Goal: Find specific page/section

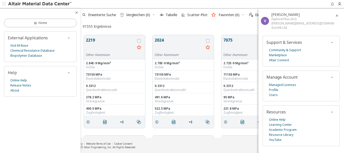
scroll to position [103, 260]
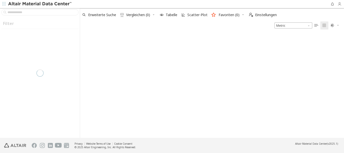
click at [339, 5] on icon "button" at bounding box center [339, 4] width 4 height 4
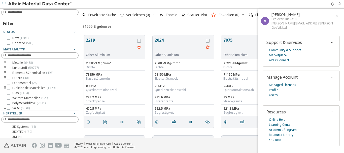
scroll to position [103, 260]
click at [335, 16] on icon "button" at bounding box center [337, 16] width 4 height 4
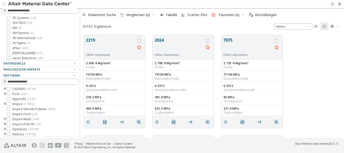
scroll to position [0, 0]
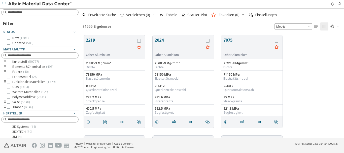
click at [3, 4] on icon "button" at bounding box center [4, 3] width 3 height 3
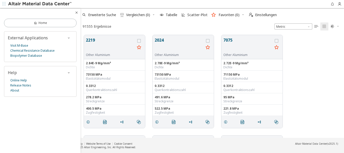
click at [3, 4] on icon "button" at bounding box center [4, 3] width 3 height 3
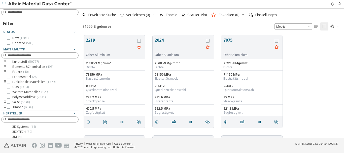
scroll to position [109, 0]
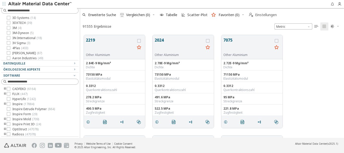
click at [262, 14] on span "Einstellungen" at bounding box center [266, 15] width 22 height 4
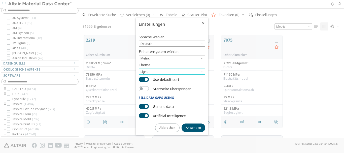
click at [202, 72] on span "Theme" at bounding box center [202, 70] width 4 height 4
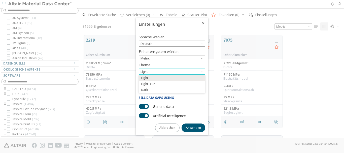
click at [202, 72] on span "Theme" at bounding box center [202, 70] width 4 height 4
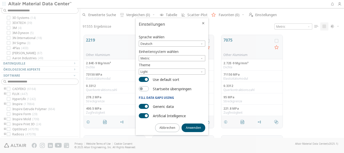
click at [309, 72] on div at bounding box center [172, 76] width 344 height 153
click at [203, 22] on icon "Close" at bounding box center [203, 23] width 4 height 4
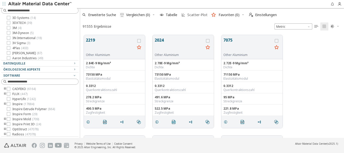
click at [198, 15] on span "Scatter-Plot" at bounding box center [197, 15] width 20 height 4
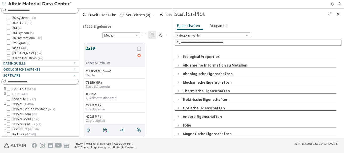
scroll to position [95, 88]
click at [124, 15] on icon "button" at bounding box center [123, 15] width 4 height 4
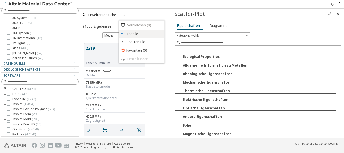
click at [130, 31] on span "Tabelle" at bounding box center [144, 34] width 35 height 8
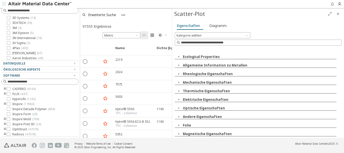
scroll to position [0, 0]
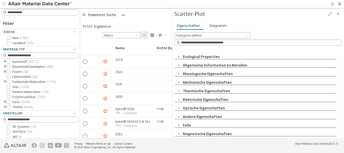
click at [338, 14] on icon "Close" at bounding box center [338, 14] width 4 height 4
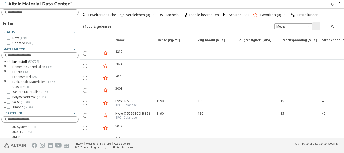
click at [17, 61] on span "Kunststoff ( 59777 )" at bounding box center [25, 62] width 26 height 4
